Goal: Find specific page/section: Find specific page/section

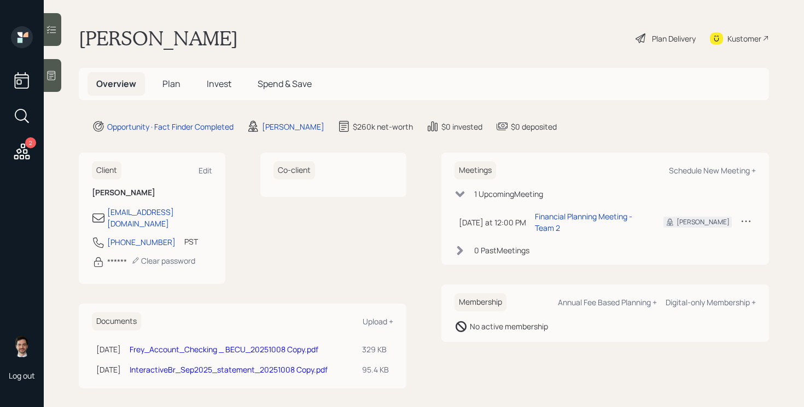
click at [169, 84] on span "Plan" at bounding box center [171, 84] width 18 height 12
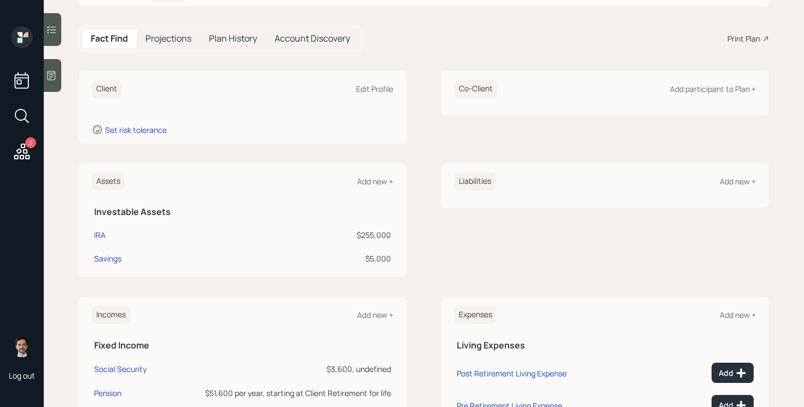
scroll to position [8, 0]
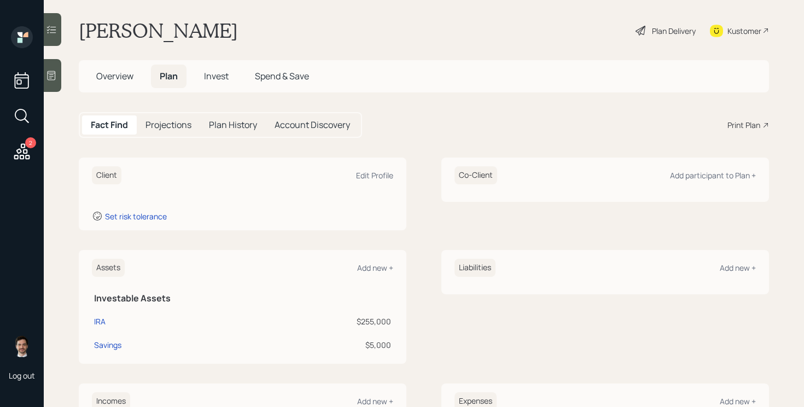
click at [109, 86] on h5 "Overview" at bounding box center [114, 77] width 55 height 24
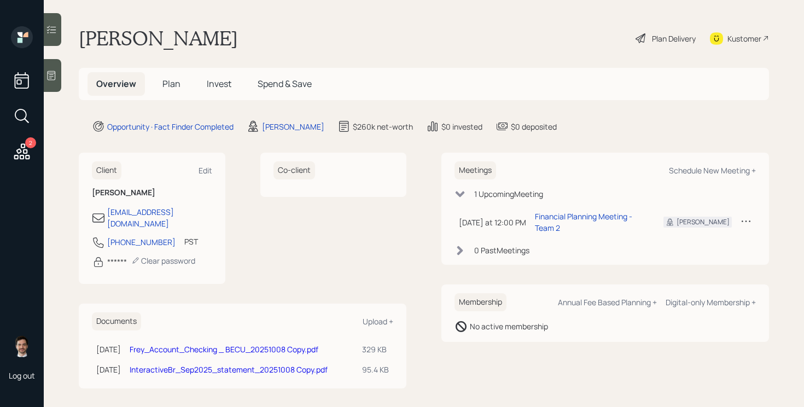
click at [109, 80] on span "Overview" at bounding box center [116, 84] width 40 height 12
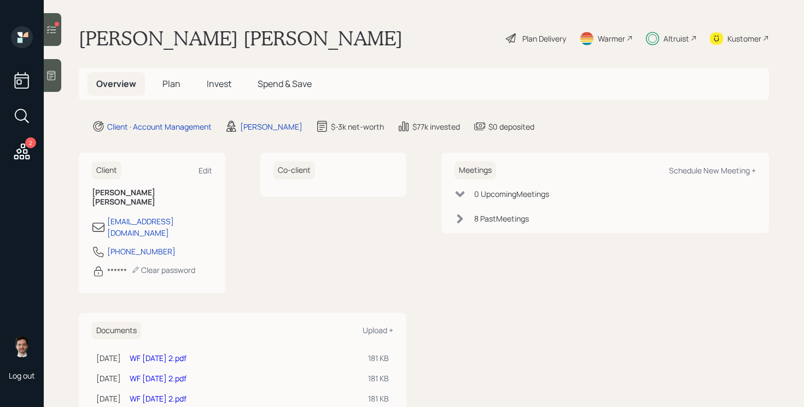
click at [171, 80] on span "Plan" at bounding box center [171, 84] width 18 height 12
